Goal: Check status: Check status

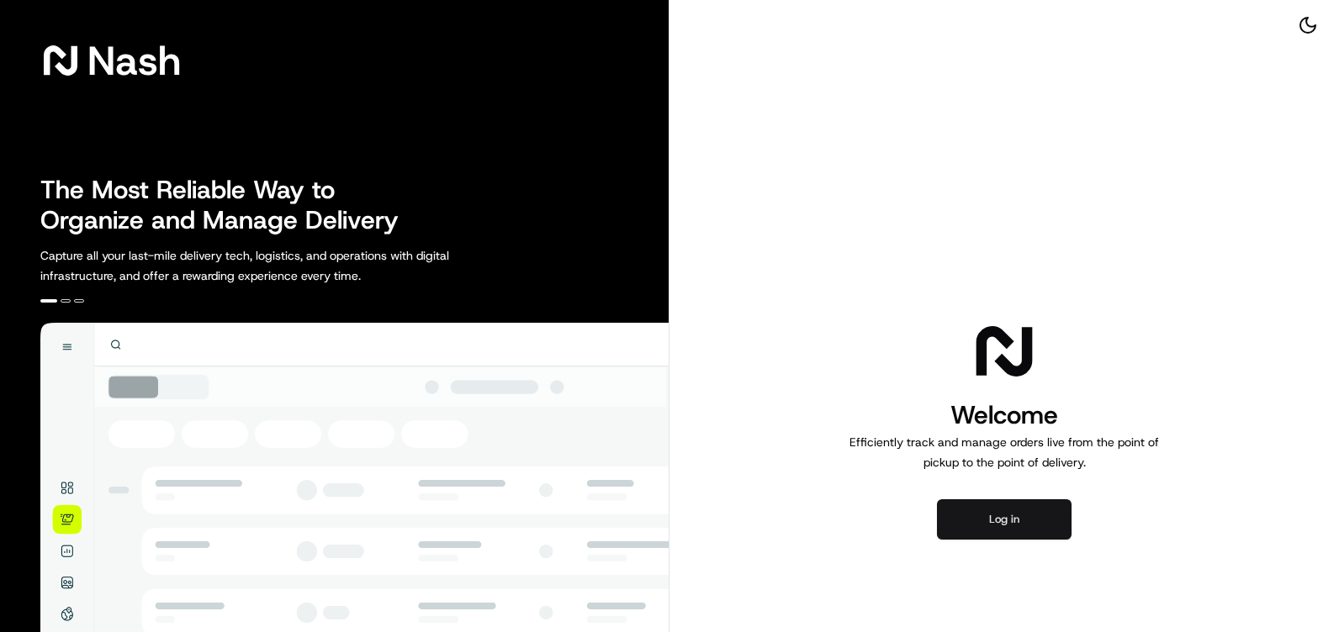
click at [1041, 524] on button "Log in" at bounding box center [1004, 519] width 135 height 40
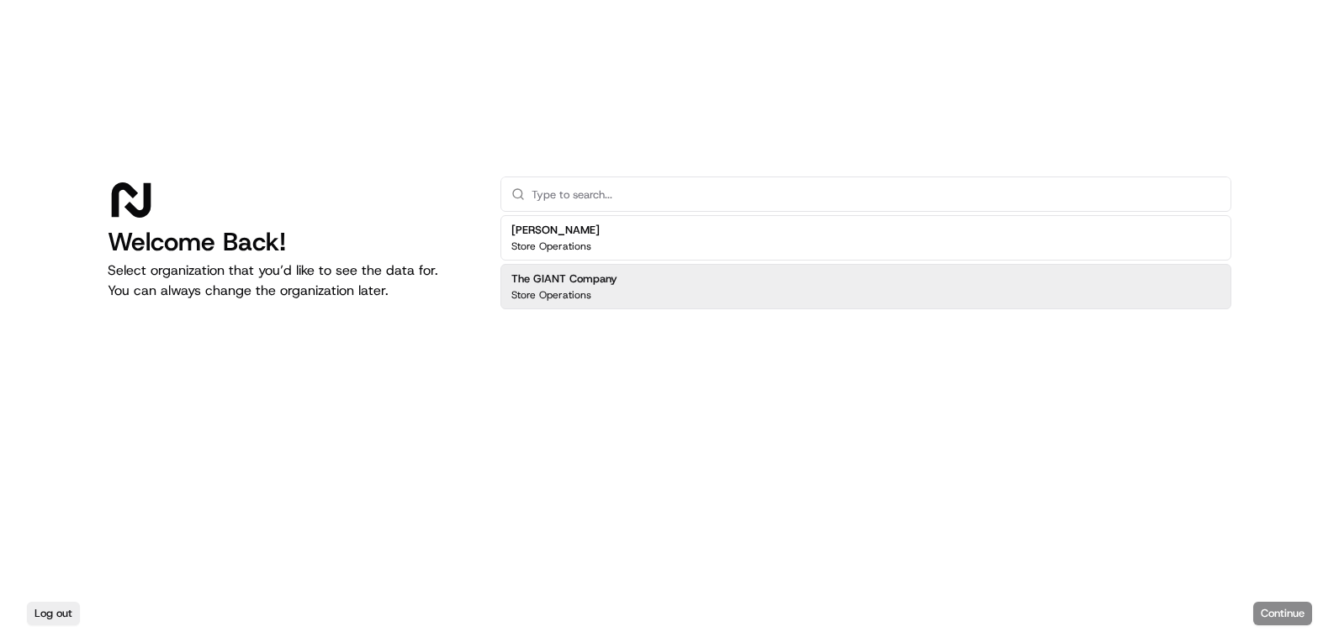
click at [622, 287] on div "The GIANT Company Store Operations" at bounding box center [865, 286] width 731 height 45
click at [1272, 620] on button "Continue" at bounding box center [1282, 614] width 59 height 24
